Goal: Task Accomplishment & Management: Complete application form

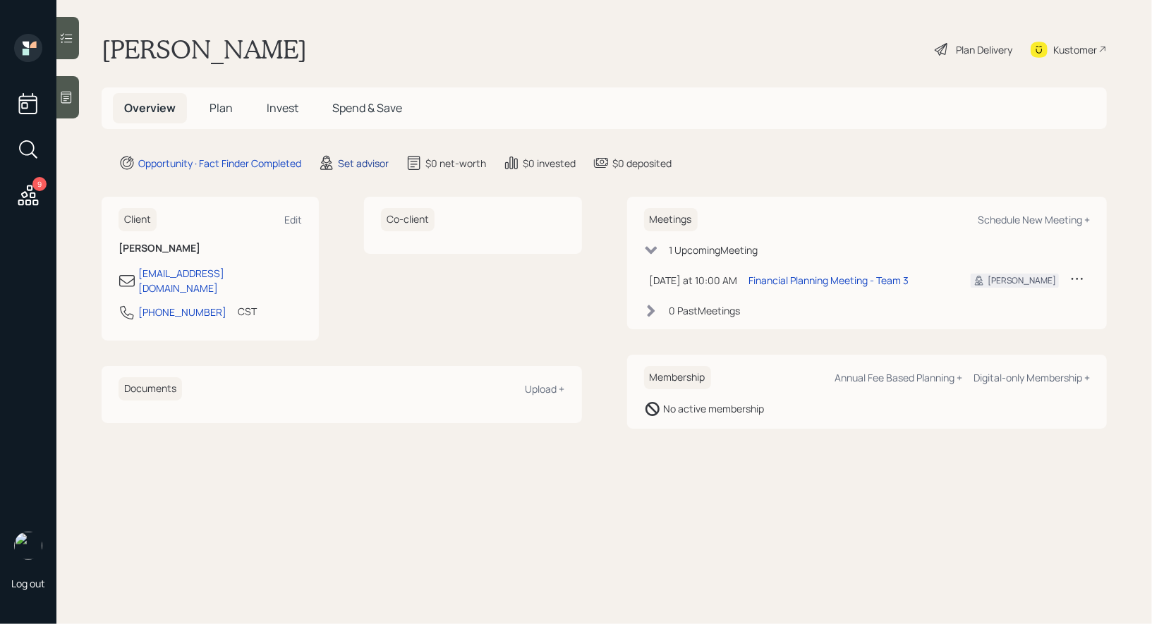
click at [357, 161] on div "Set advisor" at bounding box center [363, 163] width 51 height 15
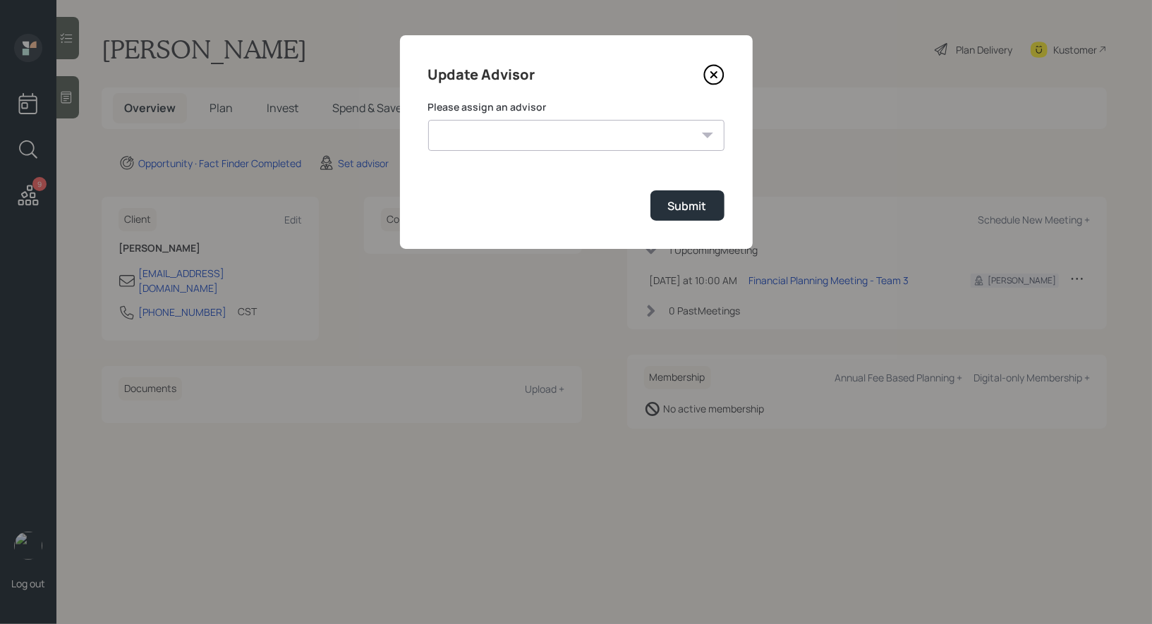
click at [627, 134] on select "Jonah Coleman Tyler End James DiStasi Treva Nostdahl Eric Schwartz Aleksandra S…" at bounding box center [576, 135] width 296 height 31
select select "8b79112e-3cfb-44f9-89e7-15267fe946c1"
click at [428, 120] on select "Jonah Coleman Tyler End James DiStasi Treva Nostdahl Eric Schwartz Aleksandra S…" at bounding box center [576, 135] width 296 height 31
click at [691, 207] on div "Submit" at bounding box center [687, 206] width 39 height 16
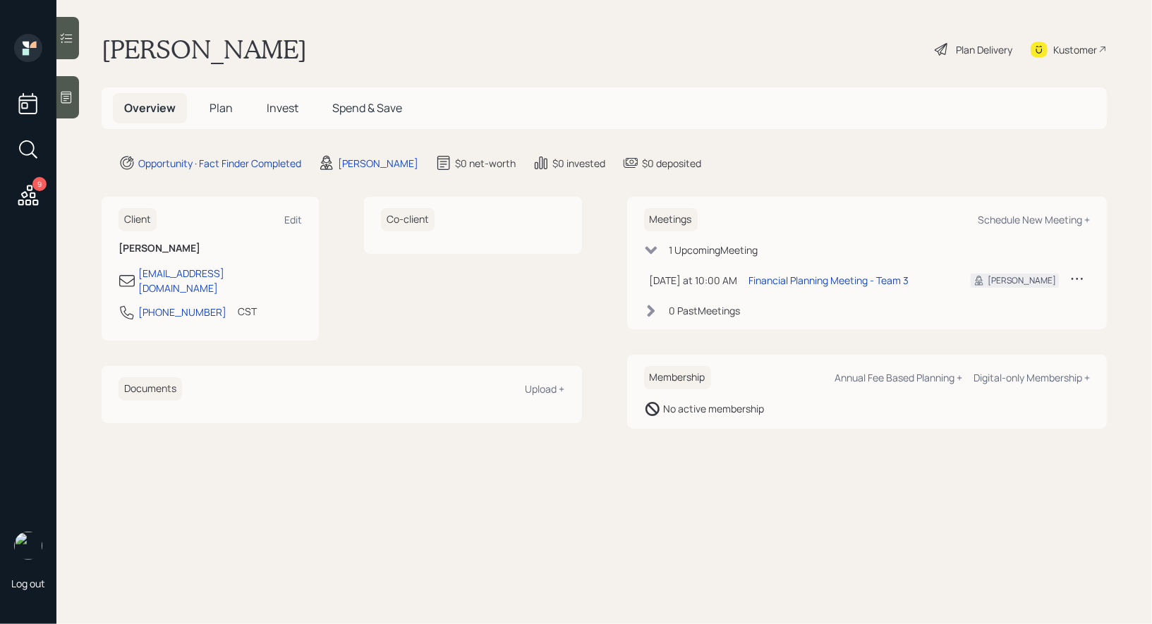
click at [72, 103] on icon at bounding box center [66, 97] width 14 height 14
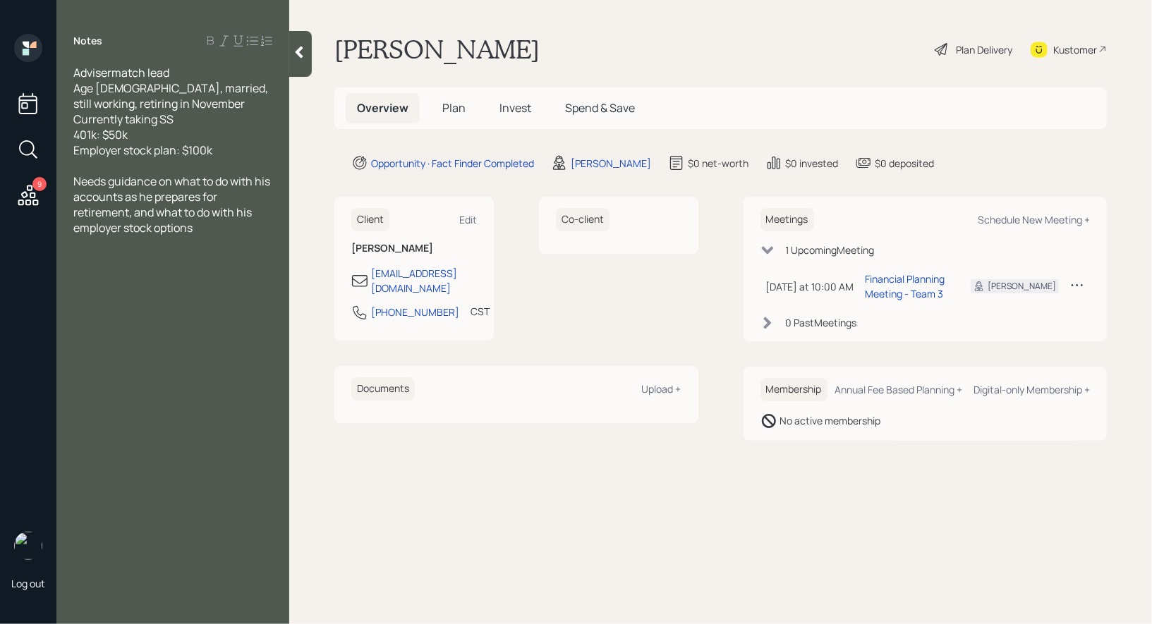
click at [457, 107] on span "Plan" at bounding box center [453, 108] width 23 height 16
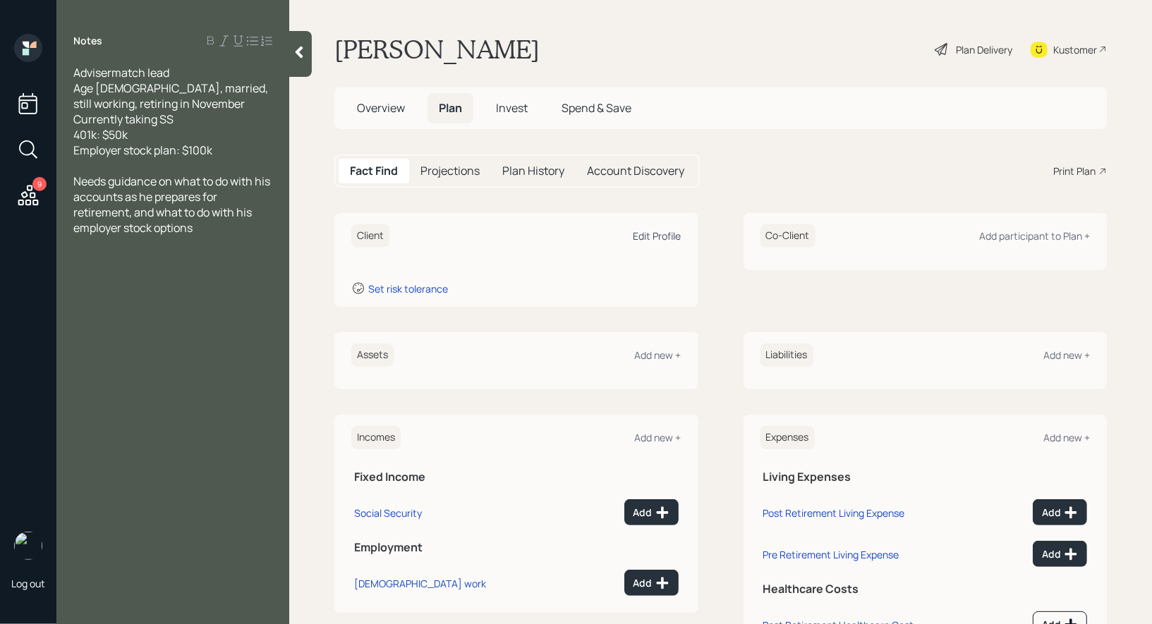
click at [645, 238] on div "Edit Profile" at bounding box center [658, 235] width 48 height 13
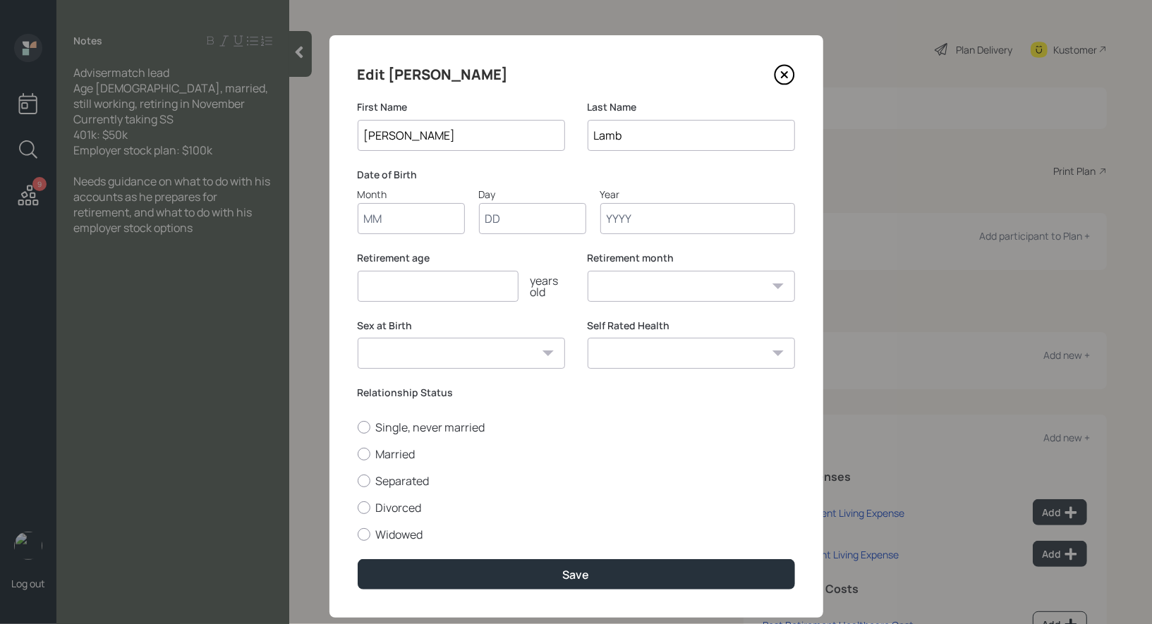
click at [406, 222] on input "Month" at bounding box center [411, 218] width 107 height 31
type input "01"
type input "1960"
select select "1"
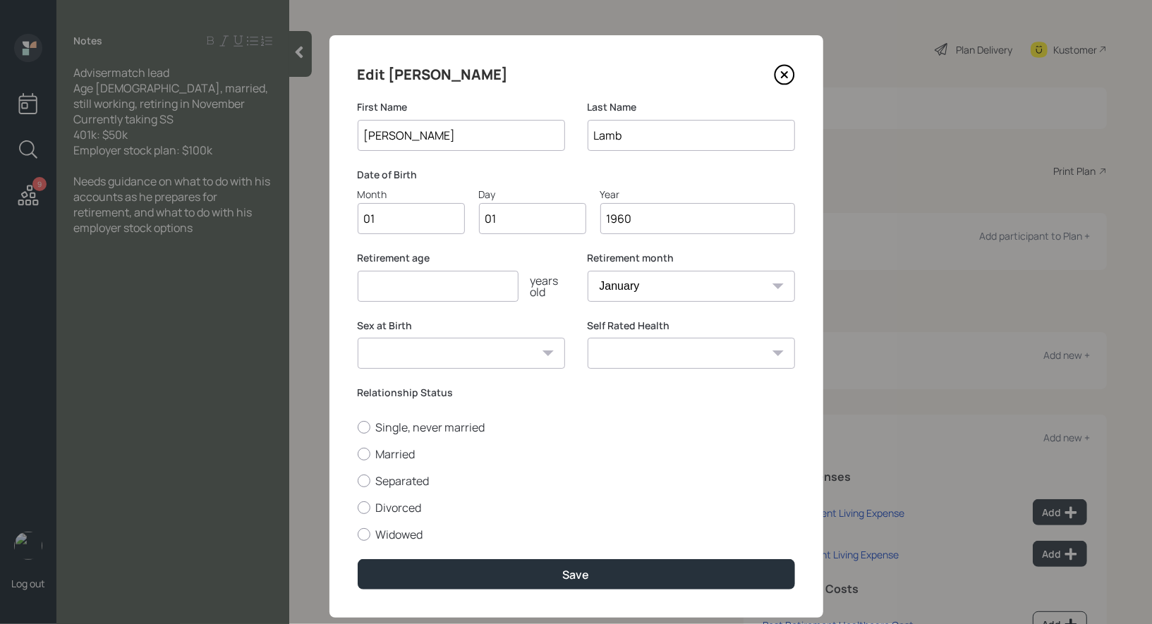
type input "1960"
click at [385, 295] on input "number" at bounding box center [438, 286] width 161 height 31
type input "6"
type input "70"
click at [361, 452] on div at bounding box center [364, 454] width 13 height 13
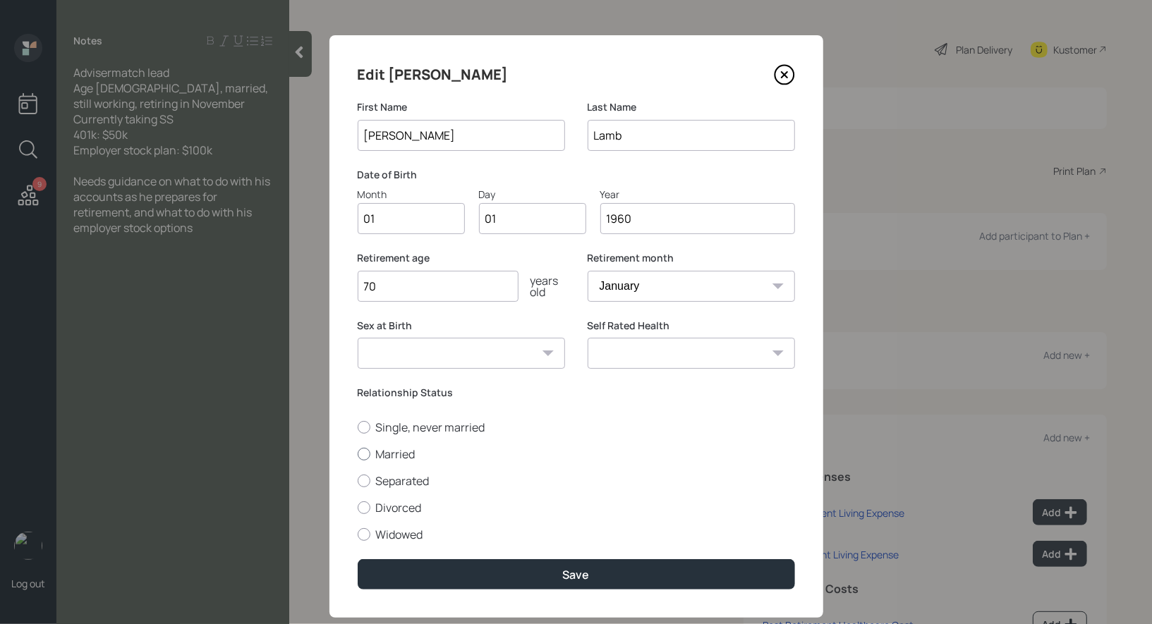
click at [358, 454] on input "Married" at bounding box center [357, 454] width 1 height 1
radio input "true"
click at [437, 350] on select "Male Female Other / Prefer not to say" at bounding box center [461, 353] width 207 height 31
select select "male"
click at [358, 338] on select "Male Female Other / Prefer not to say" at bounding box center [461, 353] width 207 height 31
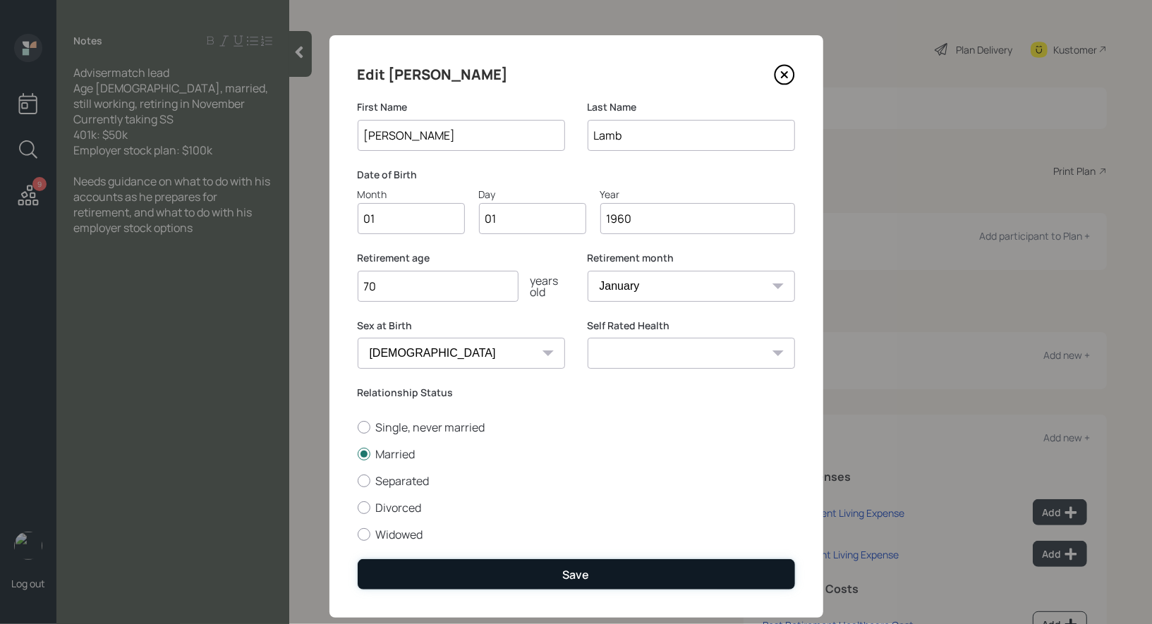
click at [502, 578] on button "Save" at bounding box center [576, 575] width 437 height 30
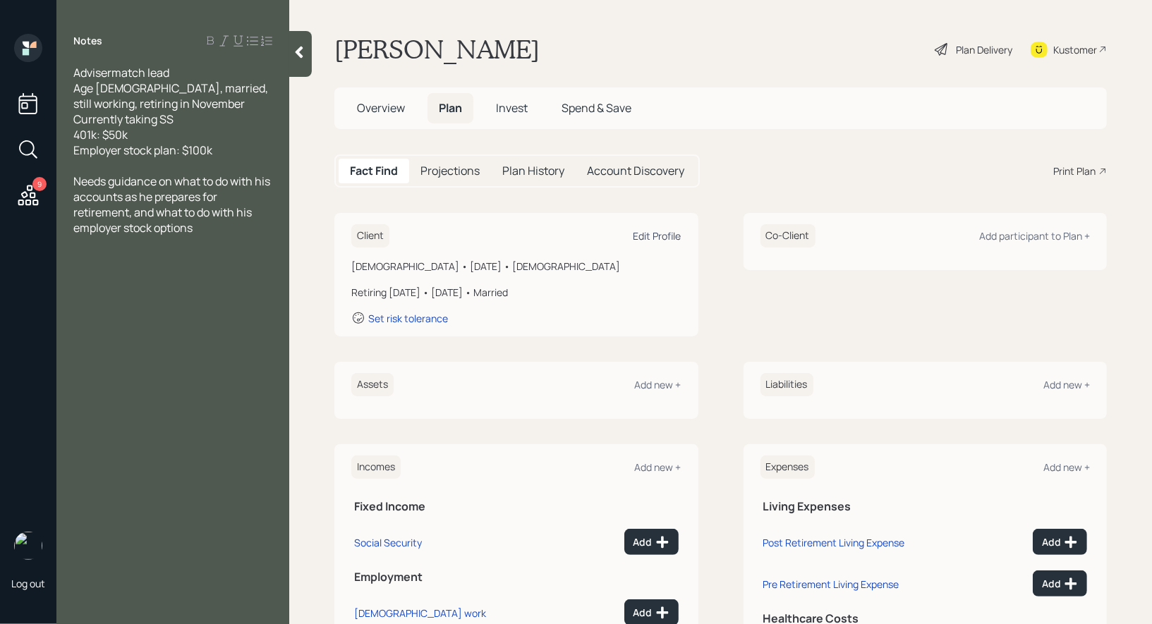
click at [662, 232] on div "Edit Profile" at bounding box center [658, 235] width 48 height 13
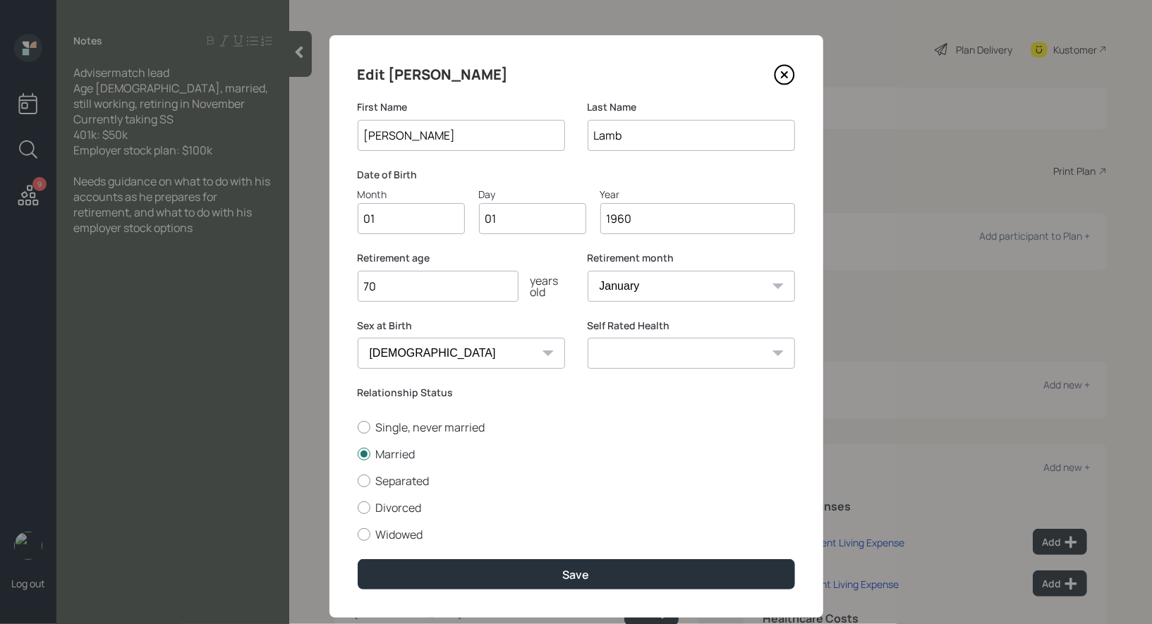
click at [629, 220] on input "1960" at bounding box center [697, 218] width 195 height 31
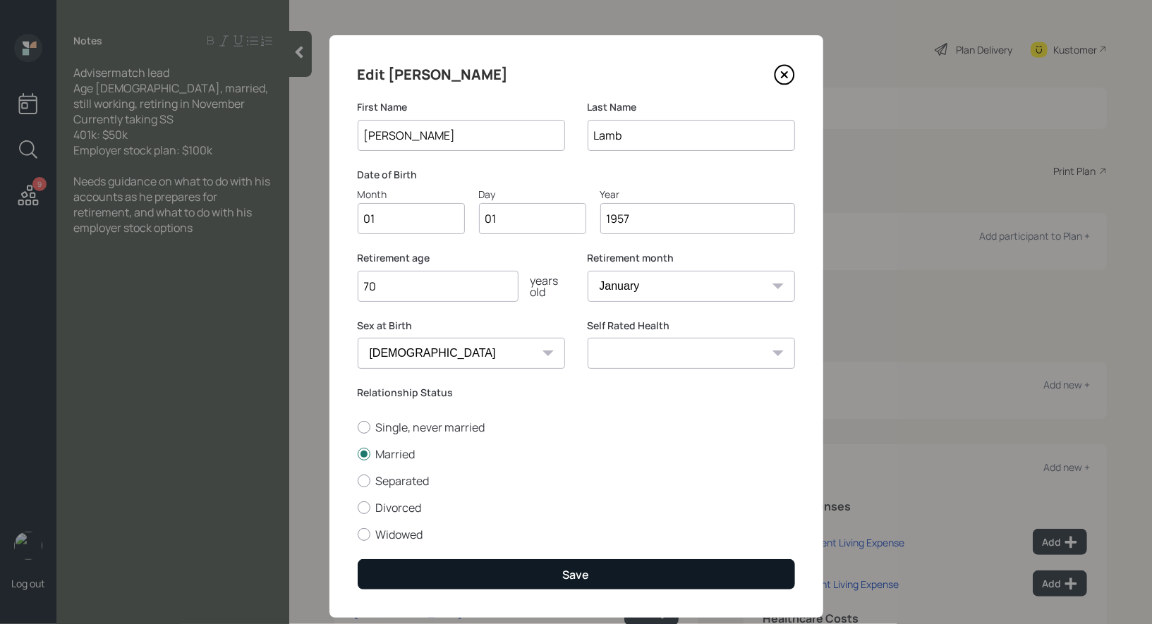
type input "1957"
click at [575, 575] on div "Save" at bounding box center [576, 575] width 27 height 16
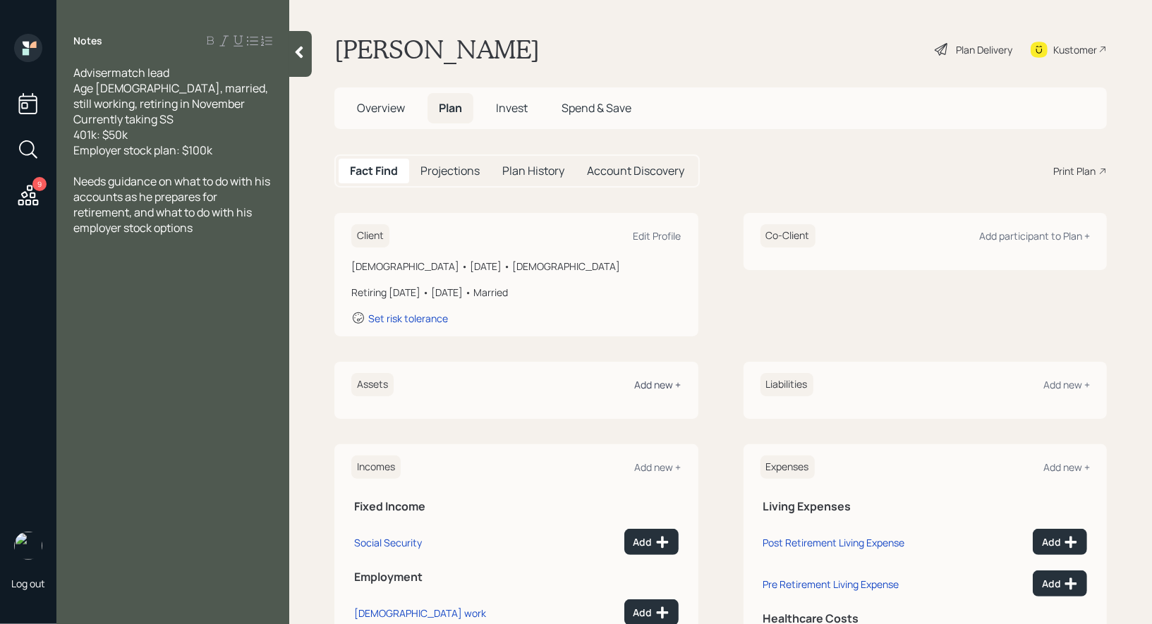
click at [665, 385] on div "Add new +" at bounding box center [658, 384] width 47 height 13
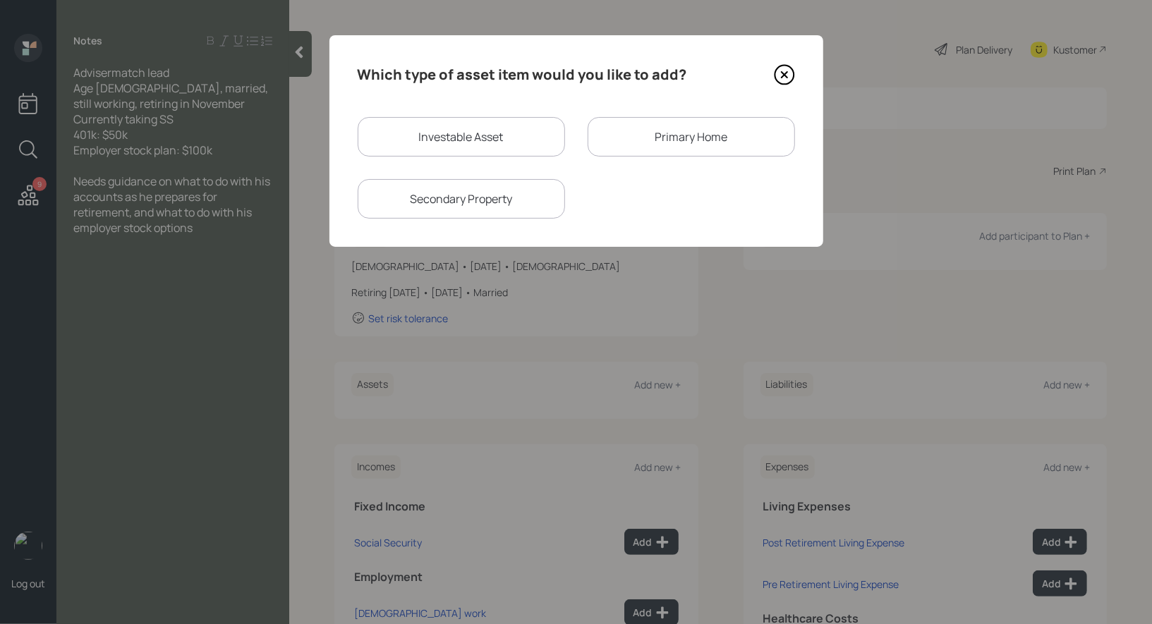
click at [497, 137] on div "Investable Asset" at bounding box center [461, 137] width 207 height 40
select select "taxable"
select select "balanced"
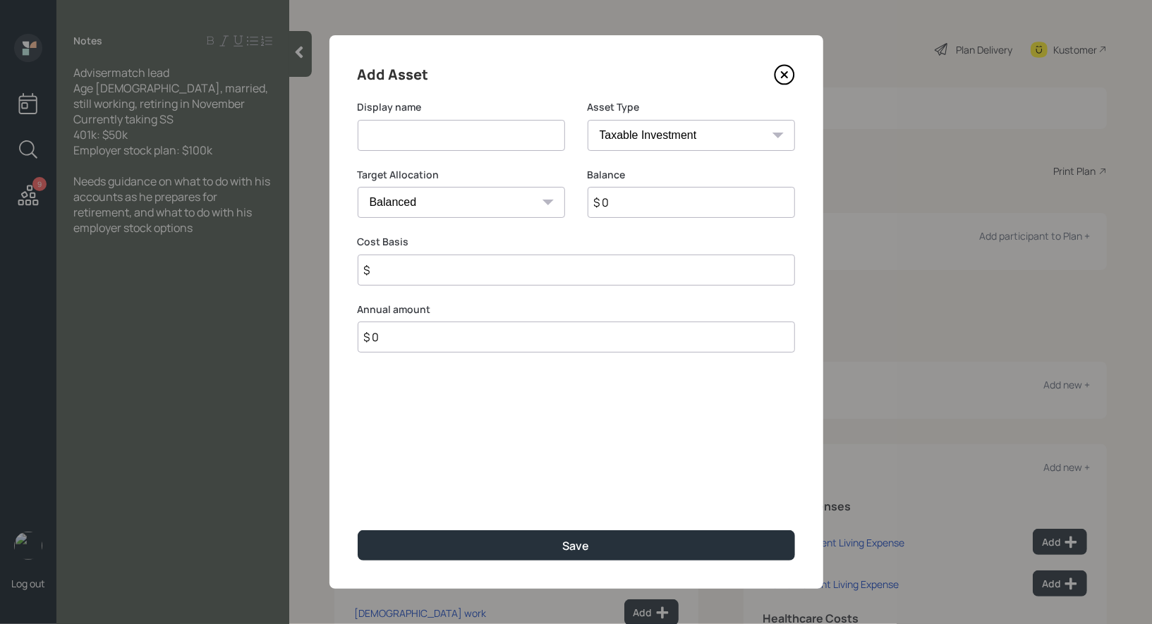
click at [484, 142] on input at bounding box center [461, 135] width 207 height 31
type input "Current 401k"
click at [665, 132] on select "SEP IRA IRA Roth IRA 401(k) Roth 401(k) 403(b) Roth 403(b) 457(b) Roth 457(b) H…" at bounding box center [691, 135] width 207 height 31
select select "company_sponsored"
click at [588, 120] on select "SEP IRA IRA Roth IRA 401(k) Roth 401(k) 403(b) Roth 403(b) 457(b) Roth 457(b) H…" at bounding box center [691, 135] width 207 height 31
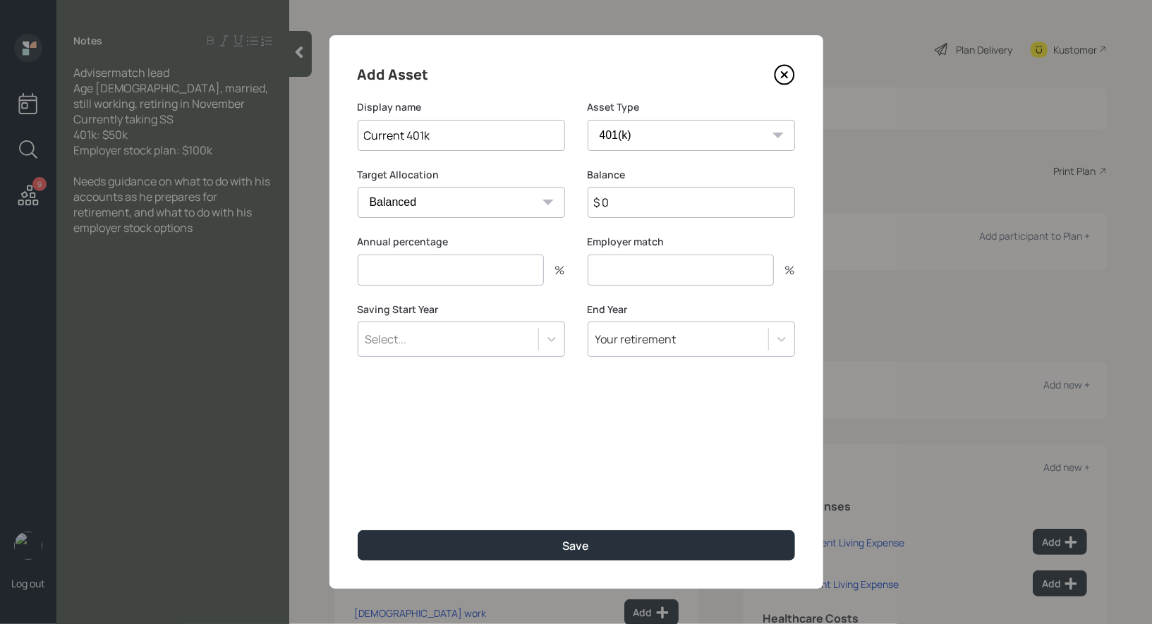
click at [623, 203] on input "$ 0" at bounding box center [691, 202] width 207 height 31
type input "$ 50,000"
click at [446, 276] on input "number" at bounding box center [451, 270] width 186 height 31
type input "0"
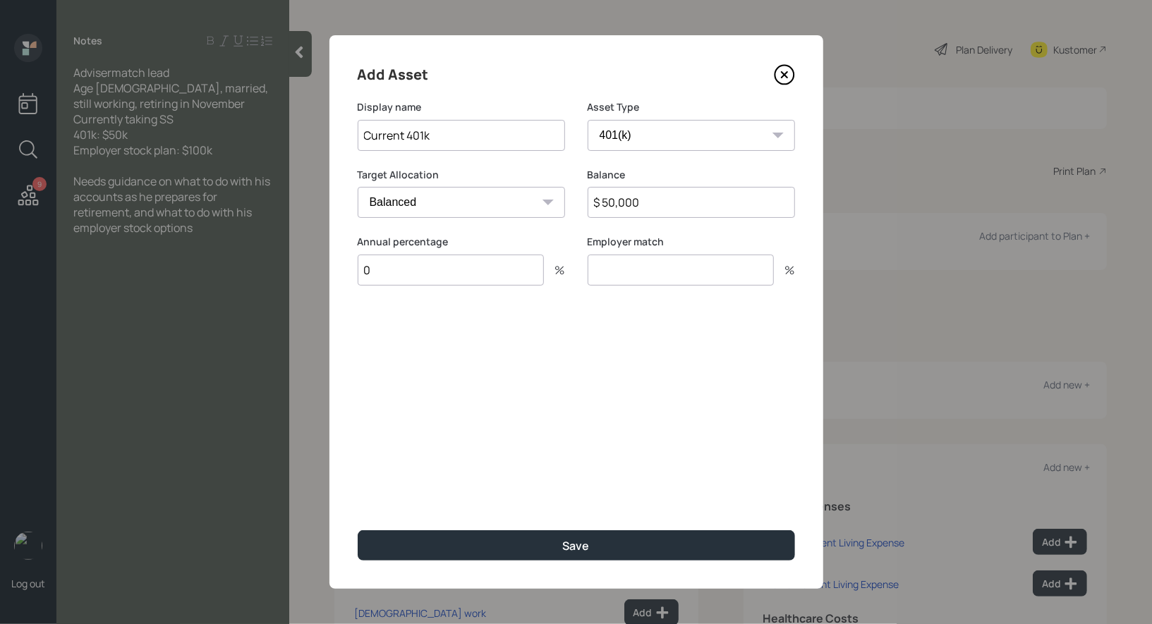
click at [673, 265] on input "number" at bounding box center [681, 270] width 186 height 31
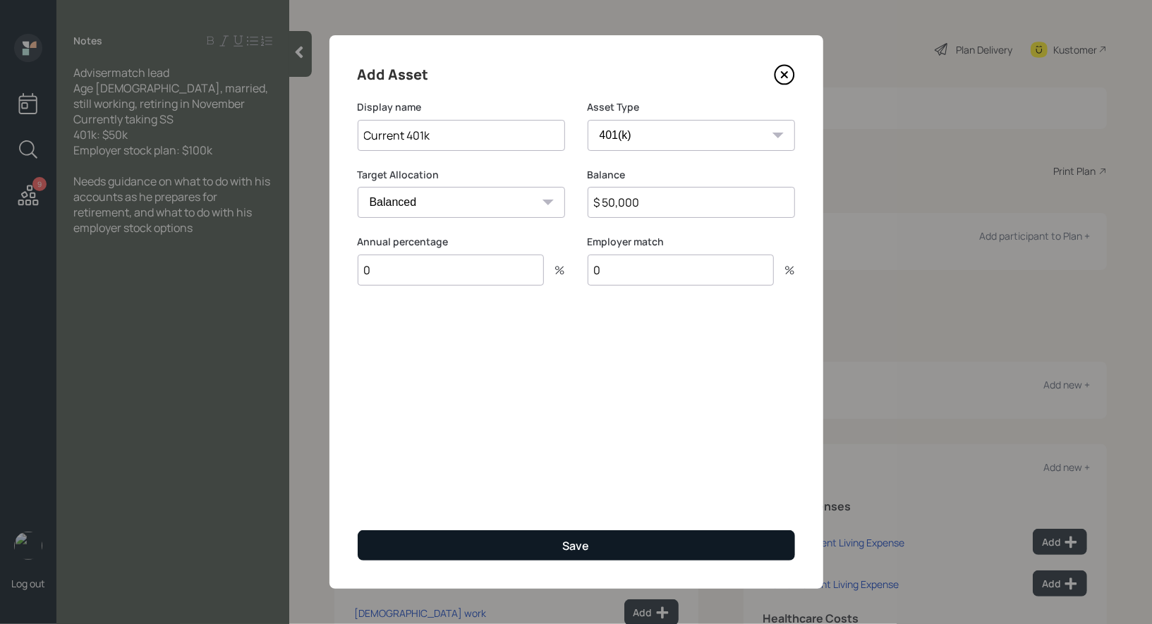
type input "0"
click at [581, 542] on div "Save" at bounding box center [576, 546] width 27 height 16
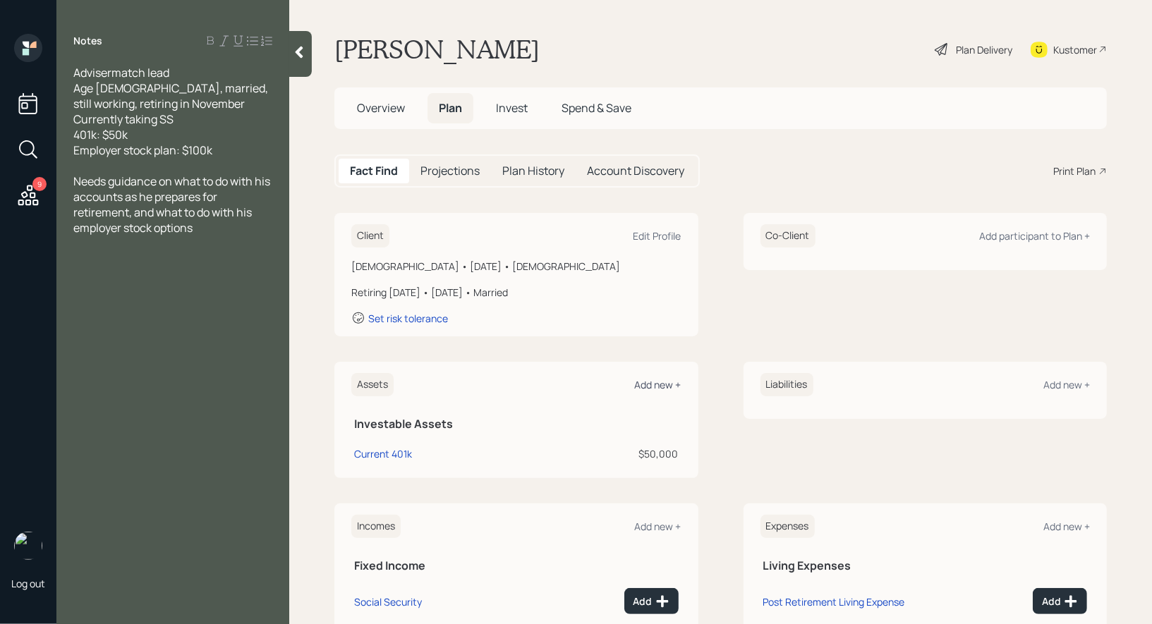
click at [660, 385] on div "Add new +" at bounding box center [658, 384] width 47 height 13
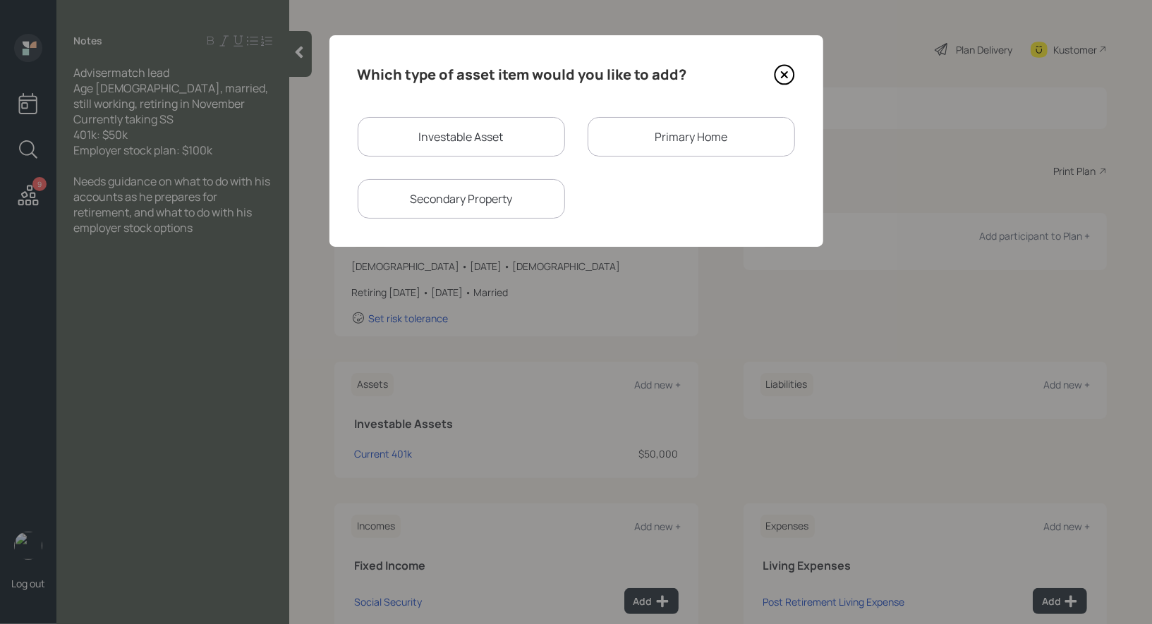
click at [465, 138] on div "Investable Asset" at bounding box center [461, 137] width 207 height 40
select select "taxable"
select select "balanced"
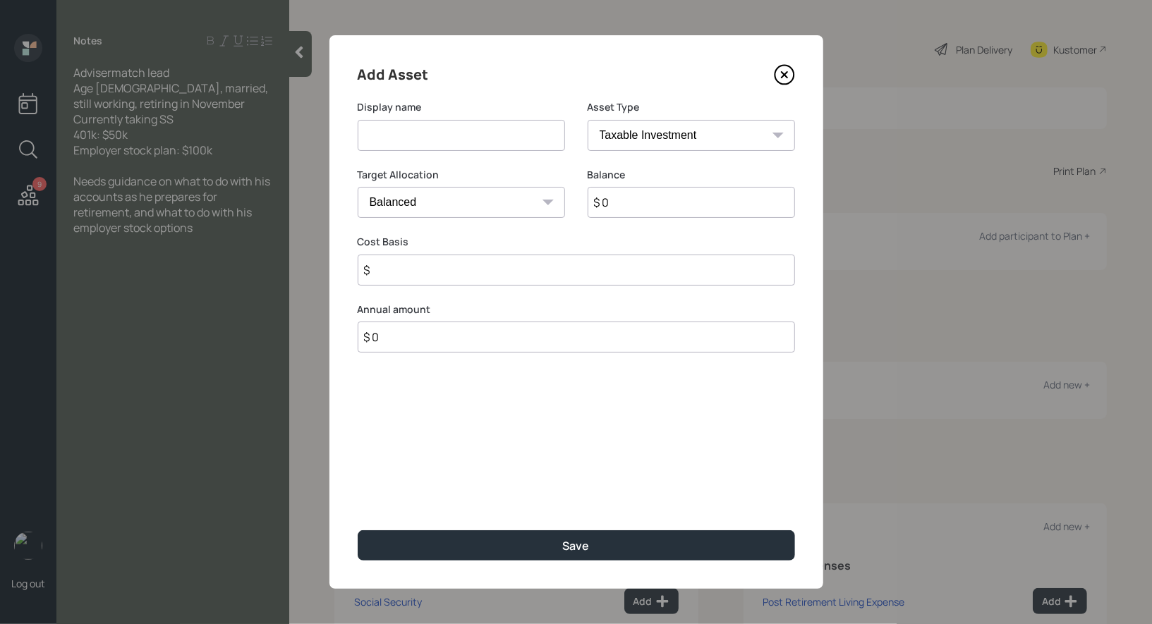
click at [435, 131] on input at bounding box center [461, 135] width 207 height 31
type input "Stock Plan"
click at [635, 207] on input "$ 0" at bounding box center [691, 202] width 207 height 31
type input "$ 100,000"
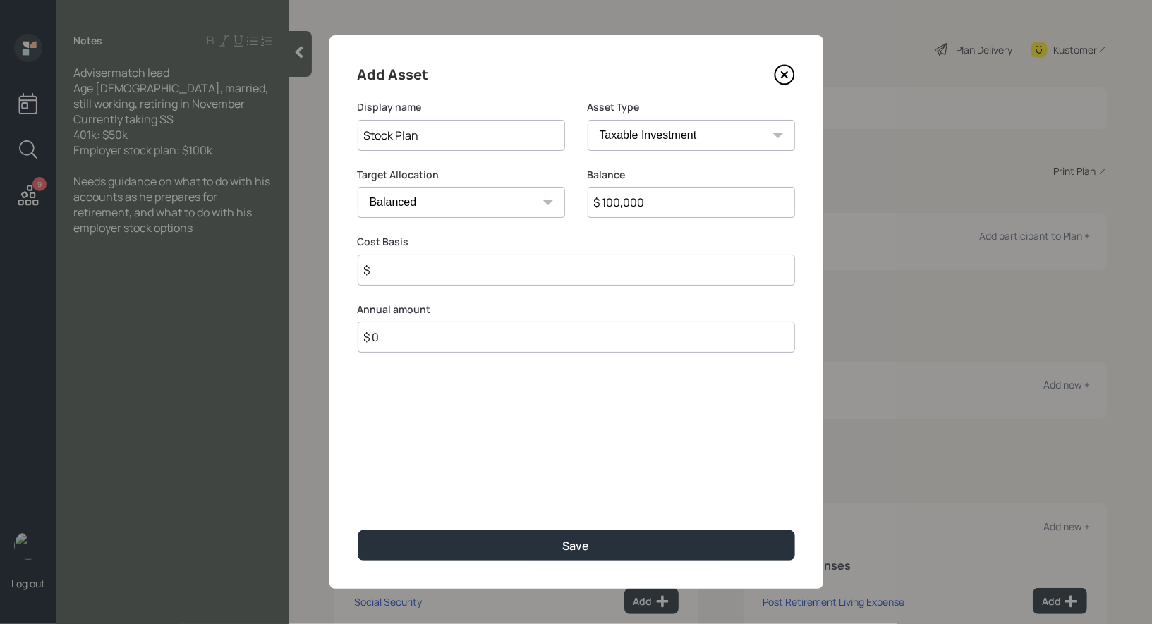
click at [486, 266] on input "$" at bounding box center [576, 270] width 437 height 31
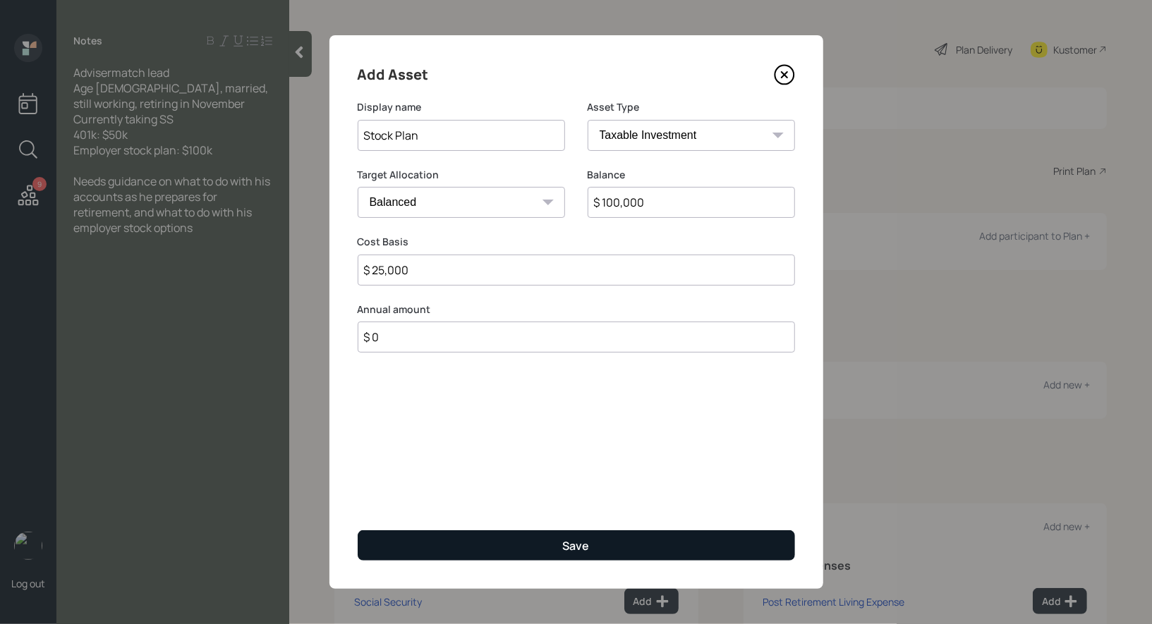
type input "$ 25,000"
click at [513, 543] on button "Save" at bounding box center [576, 546] width 437 height 30
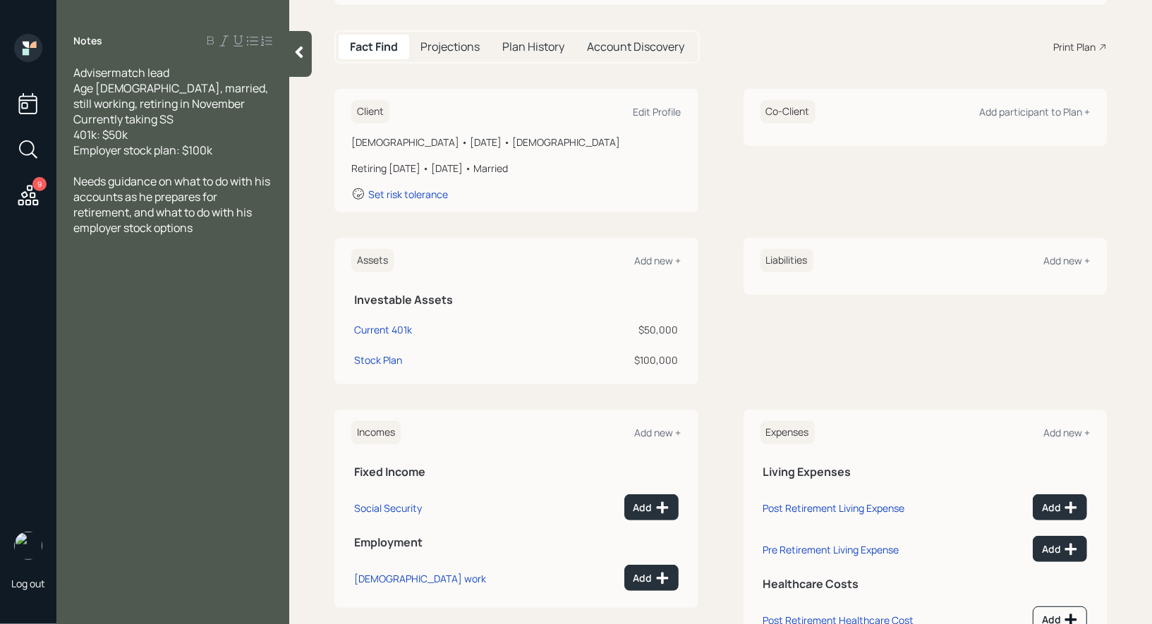
scroll to position [181, 0]
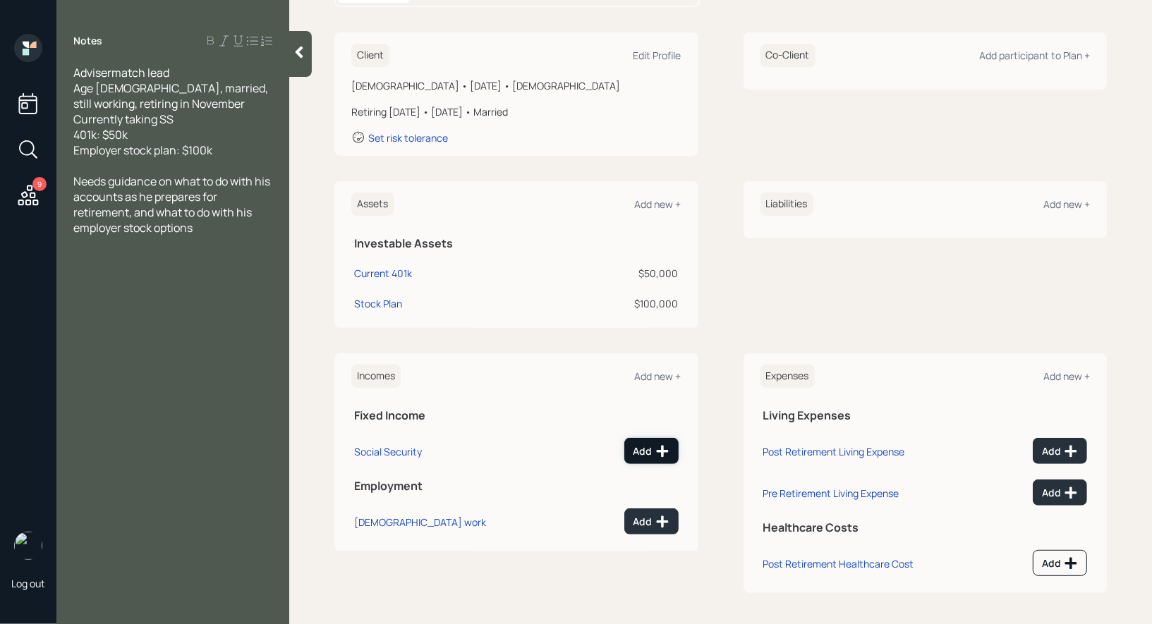
click at [644, 445] on div "Add" at bounding box center [652, 452] width 36 height 14
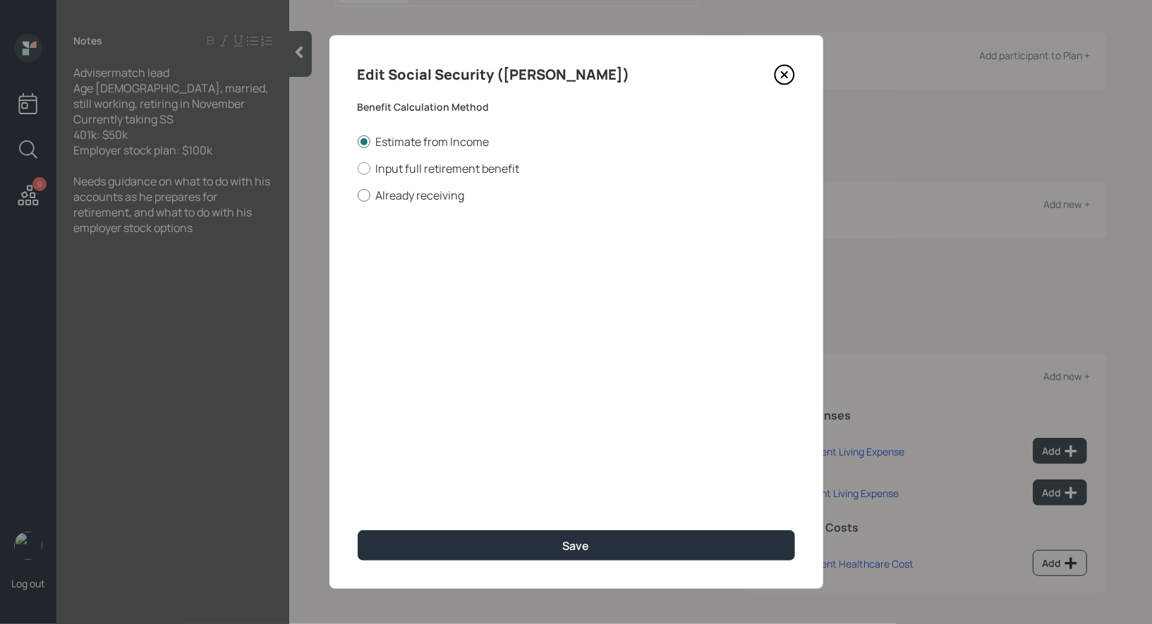
click at [359, 195] on div at bounding box center [364, 195] width 13 height 13
click at [358, 195] on input "Already receiving" at bounding box center [357, 195] width 1 height 1
radio input "true"
click at [393, 257] on input "$" at bounding box center [576, 254] width 437 height 31
type input "$ 1"
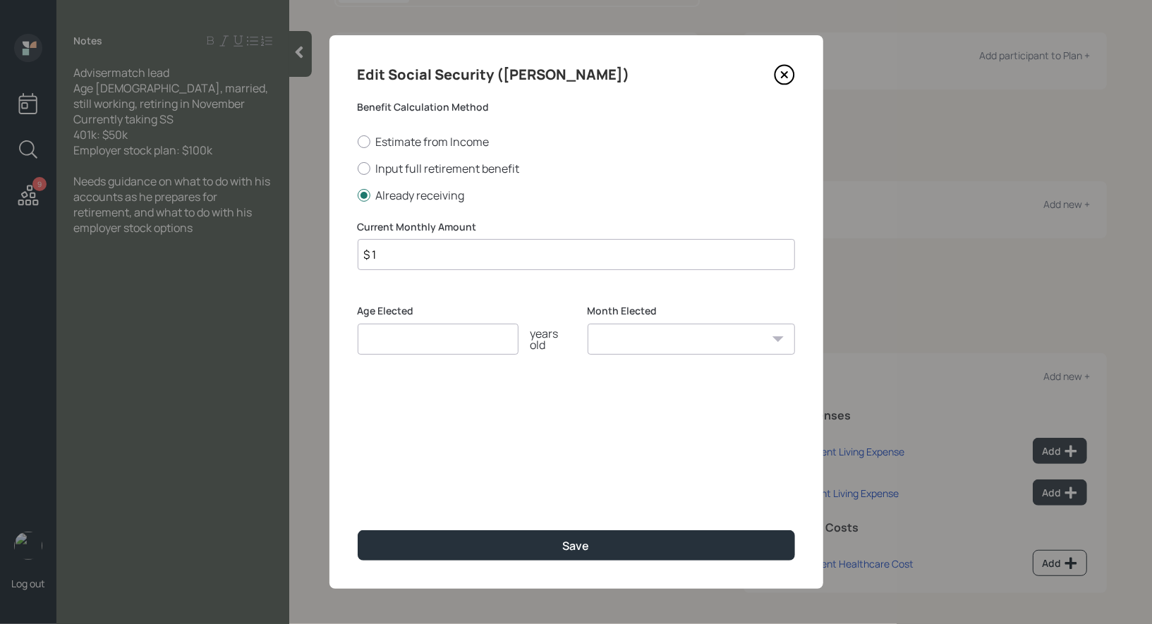
click at [392, 345] on input "number" at bounding box center [438, 339] width 161 height 31
type input "67"
click at [668, 342] on select "January February March April May June July August September October November De…" at bounding box center [691, 339] width 207 height 31
select select "1"
click at [588, 324] on select "January February March April May June July August September October November De…" at bounding box center [691, 339] width 207 height 31
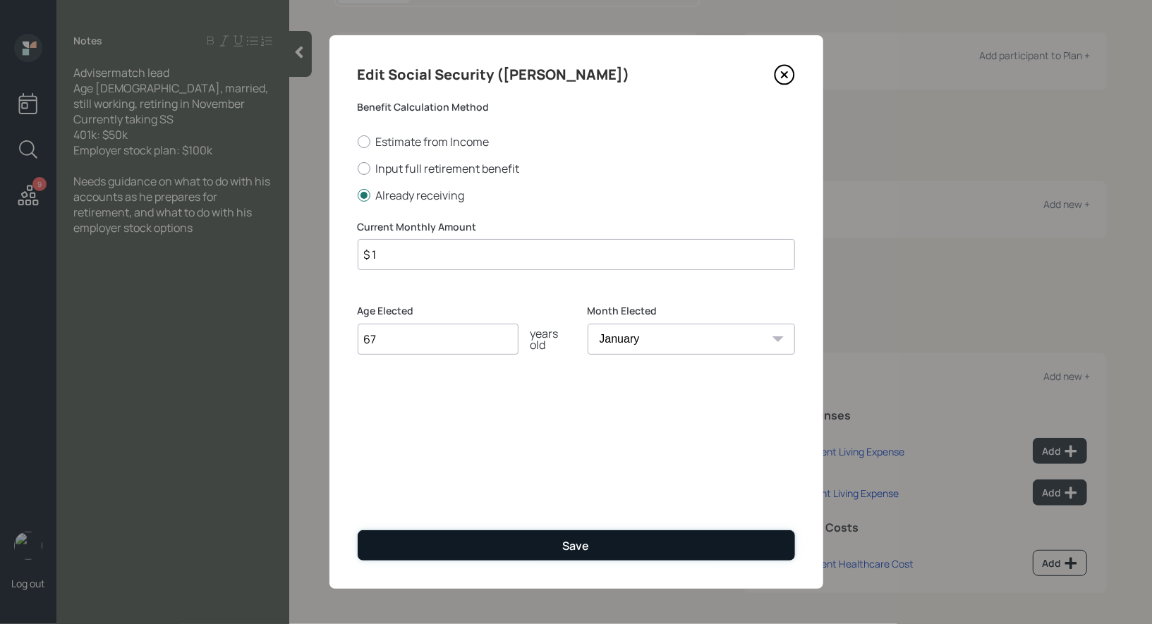
click at [536, 551] on button "Save" at bounding box center [576, 546] width 437 height 30
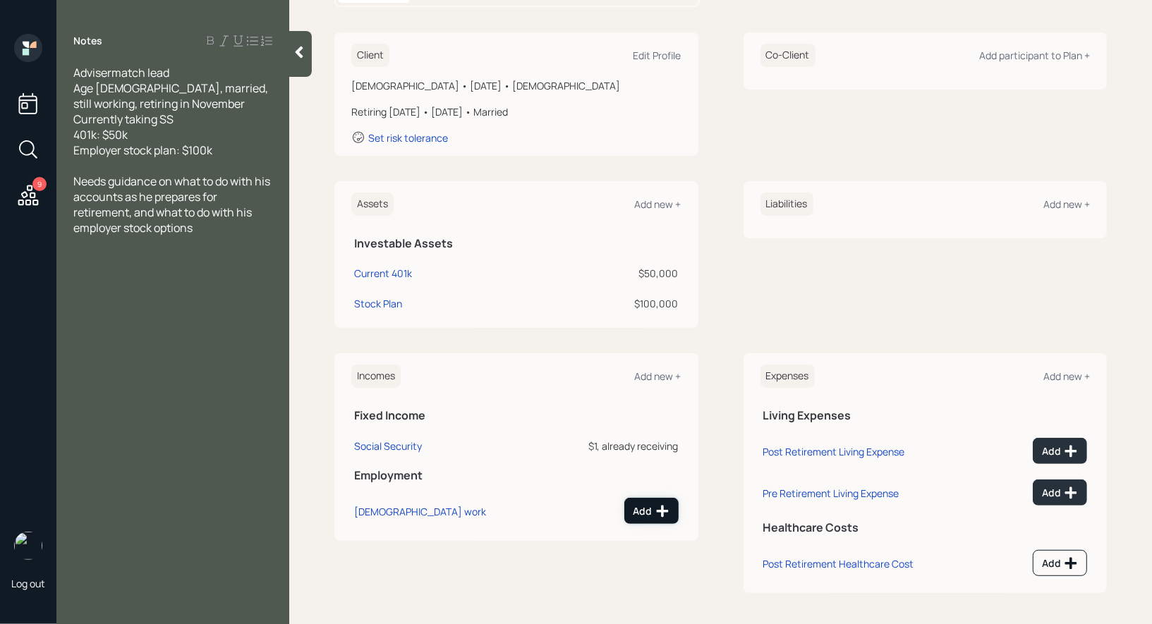
click at [660, 505] on icon at bounding box center [663, 512] width 14 height 14
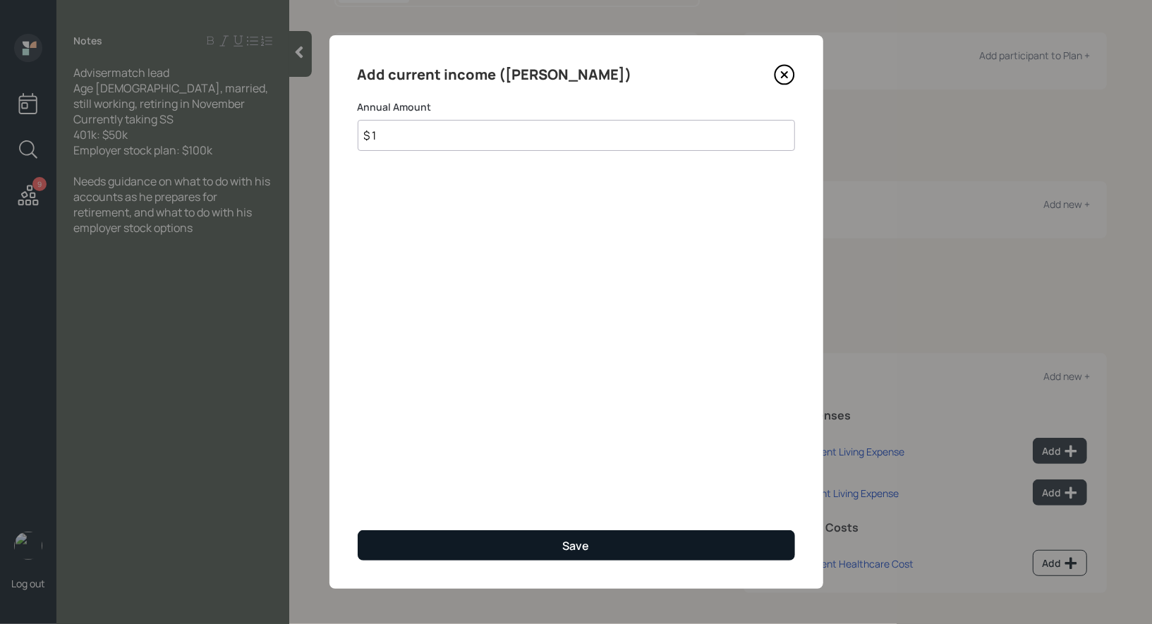
type input "$ 1"
click at [618, 542] on button "Save" at bounding box center [576, 546] width 437 height 30
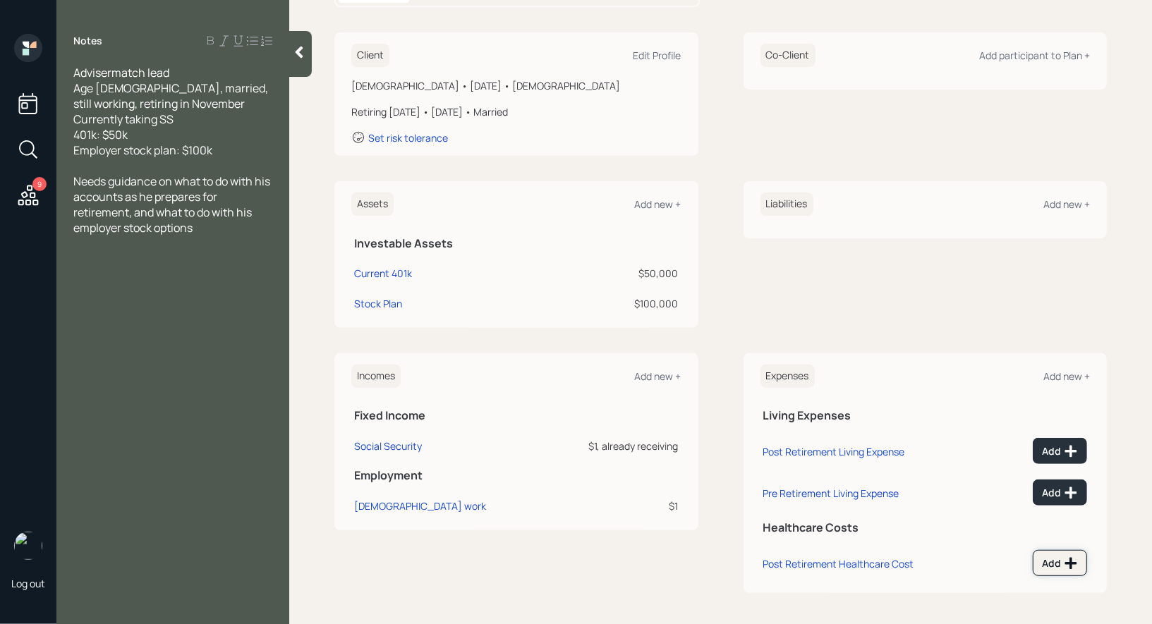
click at [1077, 558] on icon at bounding box center [1071, 564] width 14 height 14
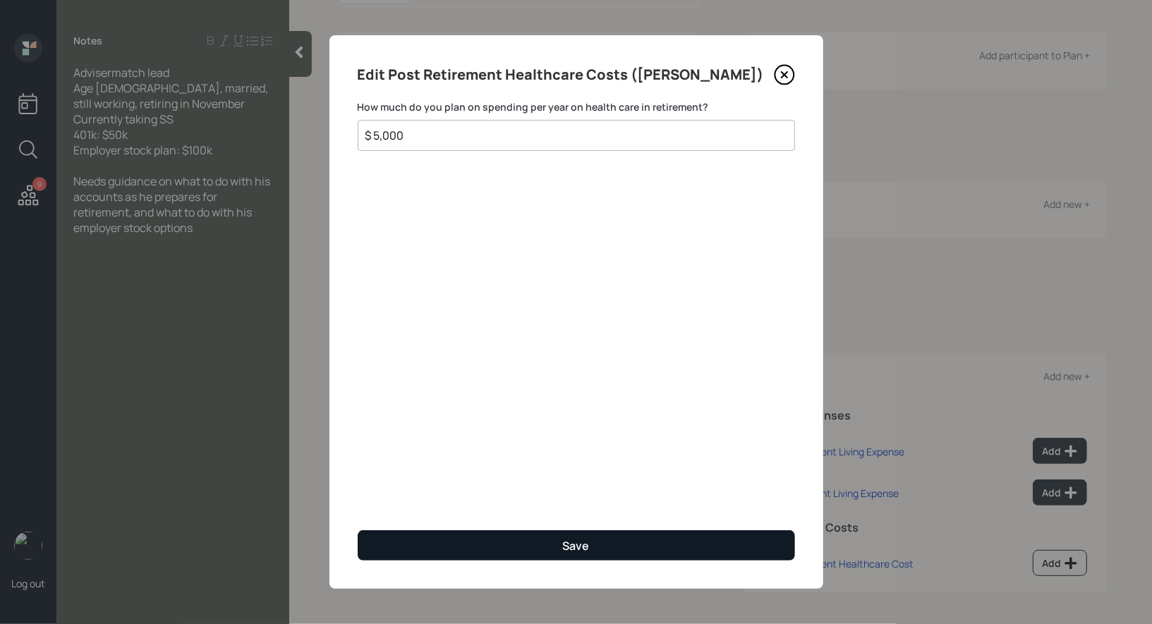
type input "$ 5,000"
click at [534, 543] on button "Save" at bounding box center [576, 546] width 437 height 30
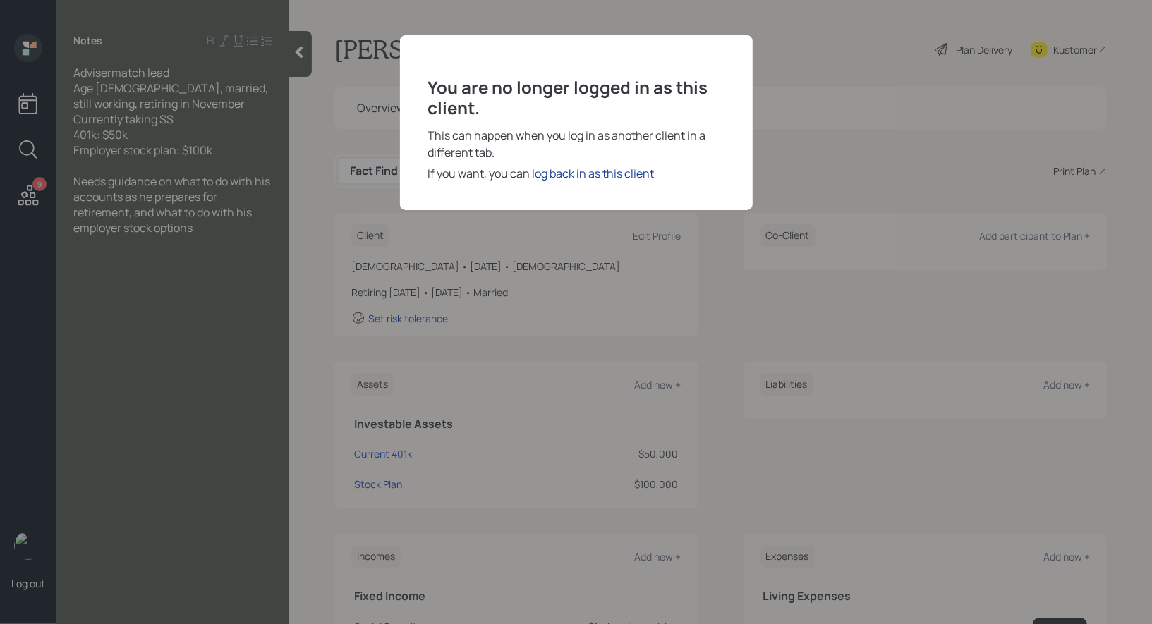
click at [605, 175] on div "log back in as this client" at bounding box center [594, 173] width 122 height 17
